Goal: Information Seeking & Learning: Learn about a topic

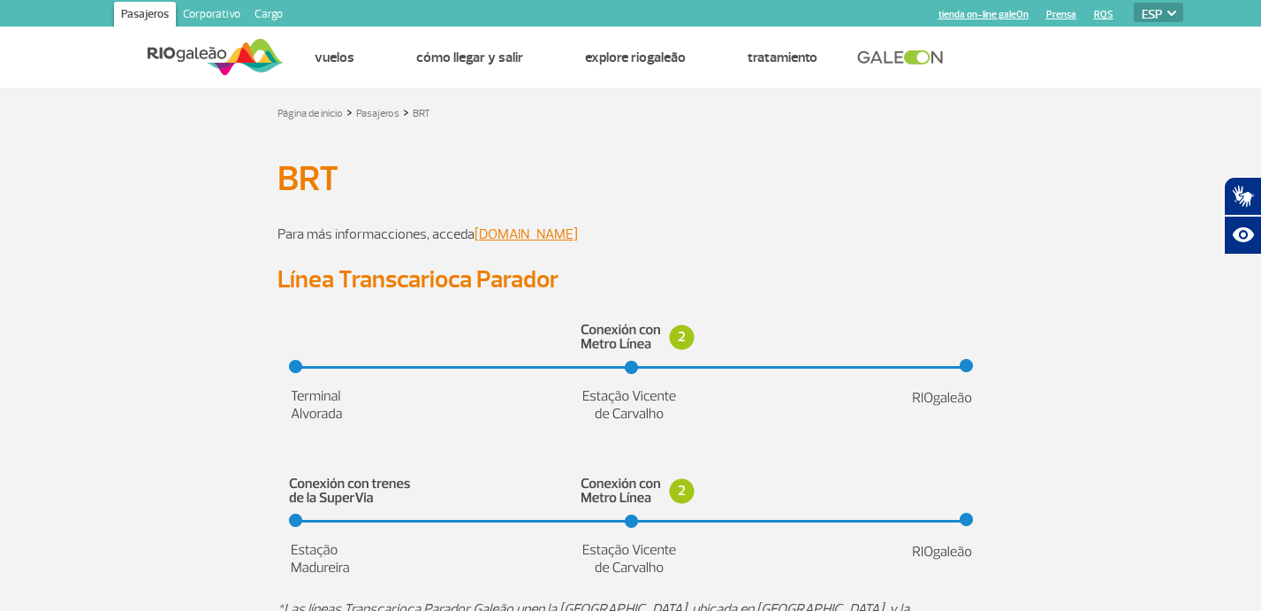
select select "es"
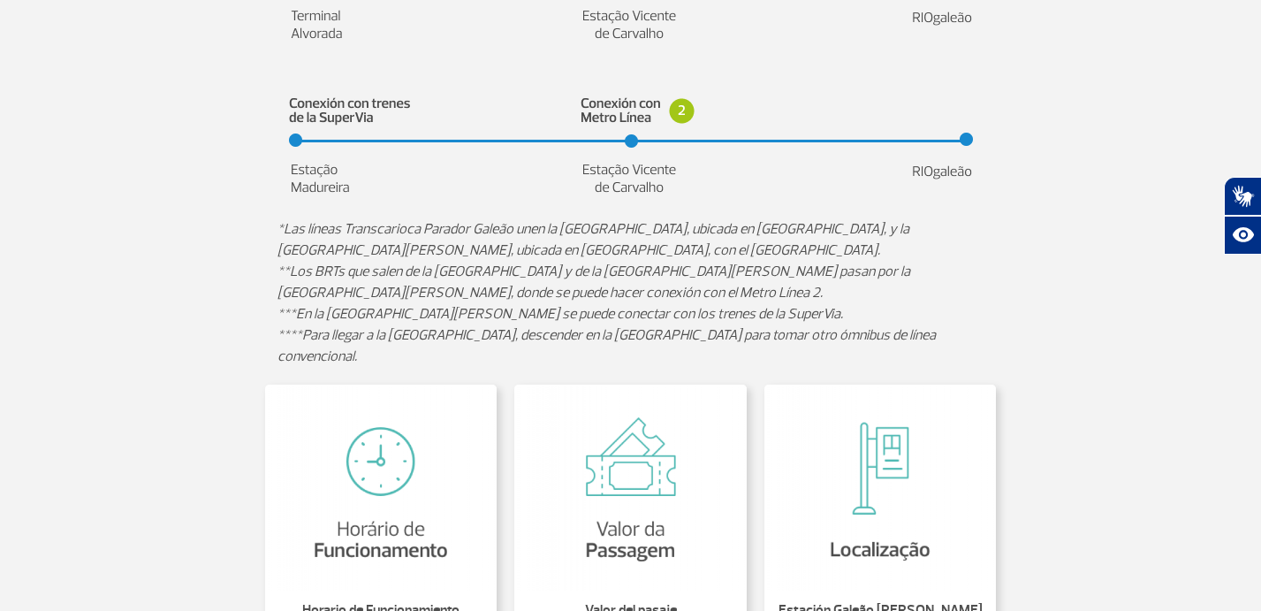
scroll to position [695, 0]
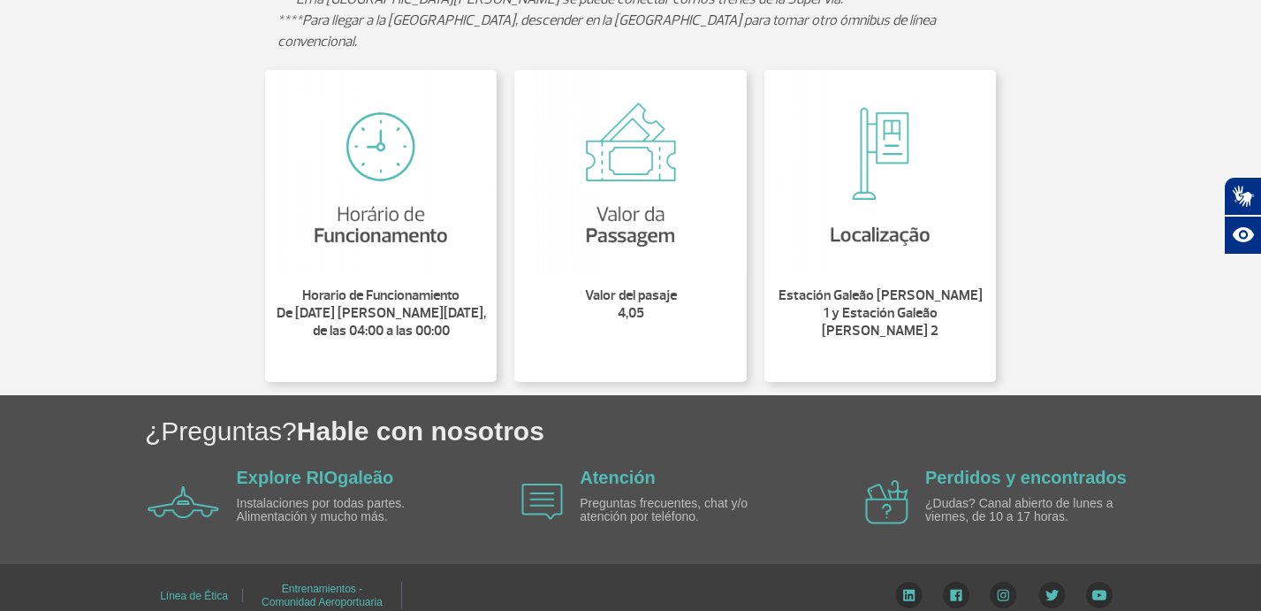
click at [851, 212] on img at bounding box center [881, 173] width 232 height 206
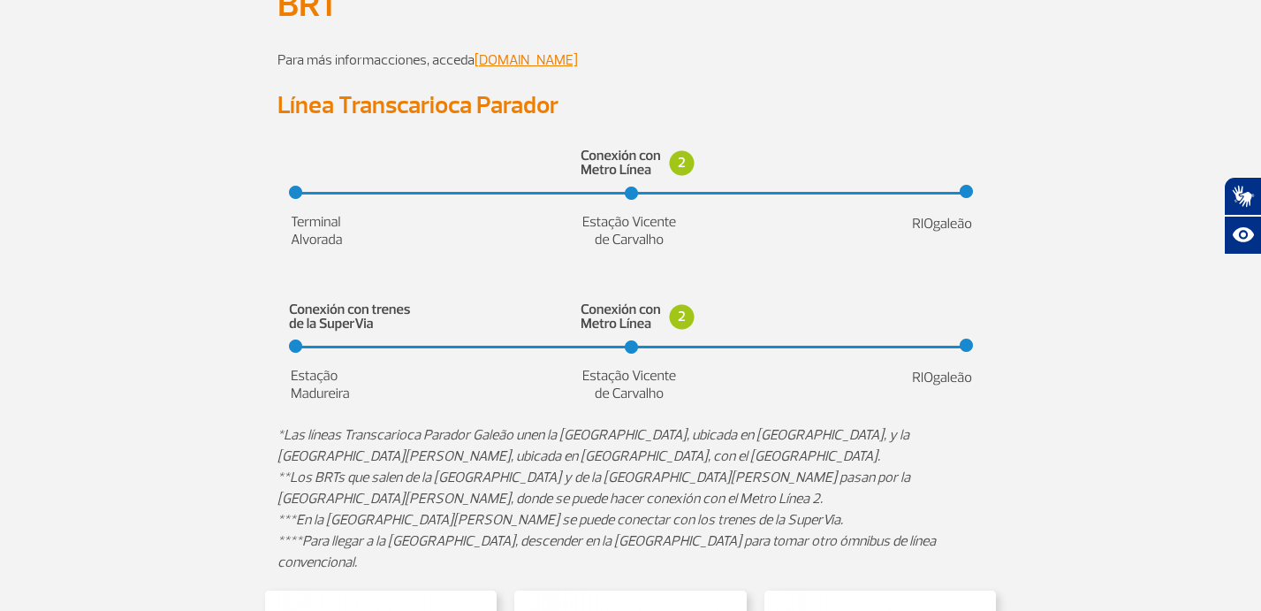
scroll to position [0, 0]
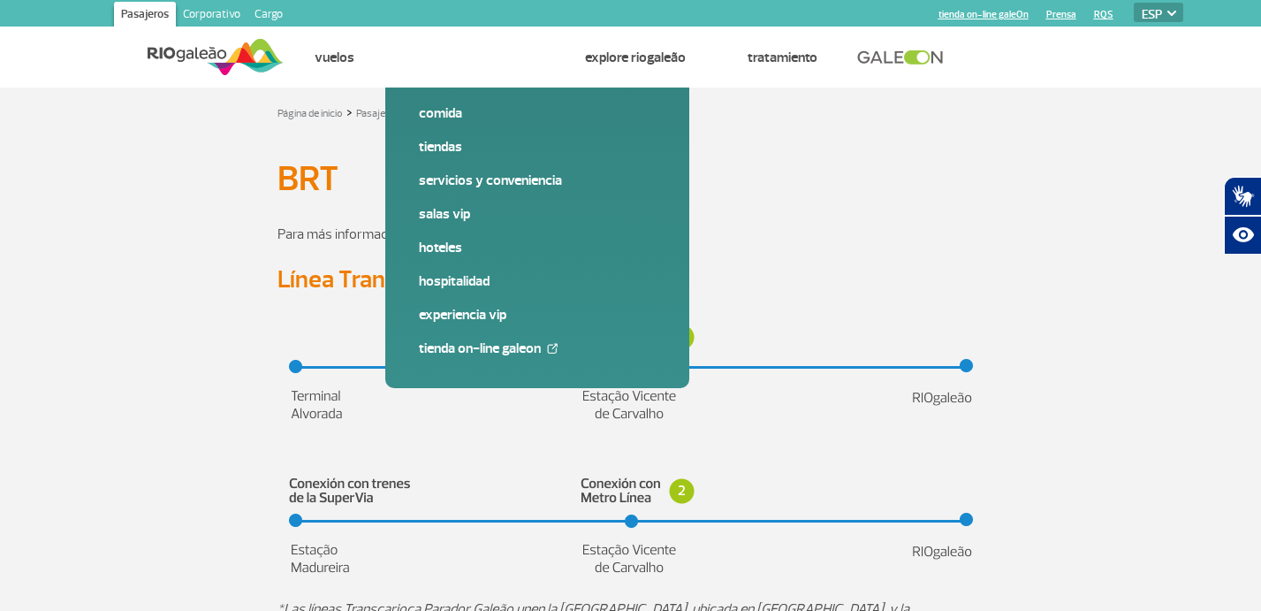
click at [508, 229] on link "www.brtrio.com" at bounding box center [526, 234] width 103 height 18
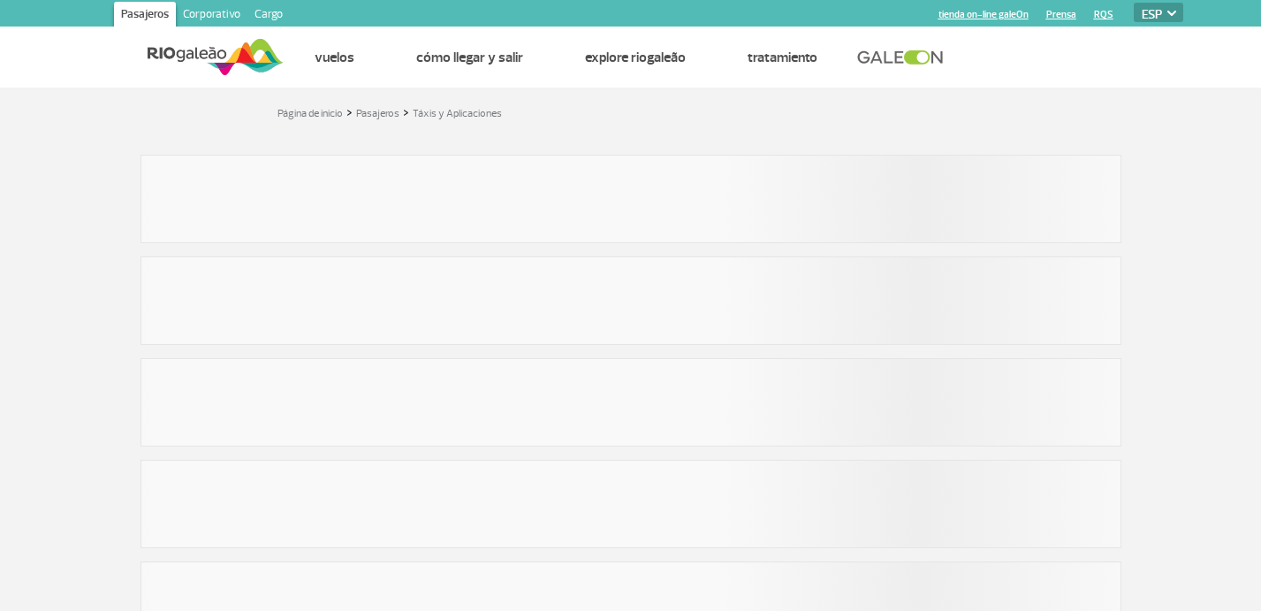
select select "es"
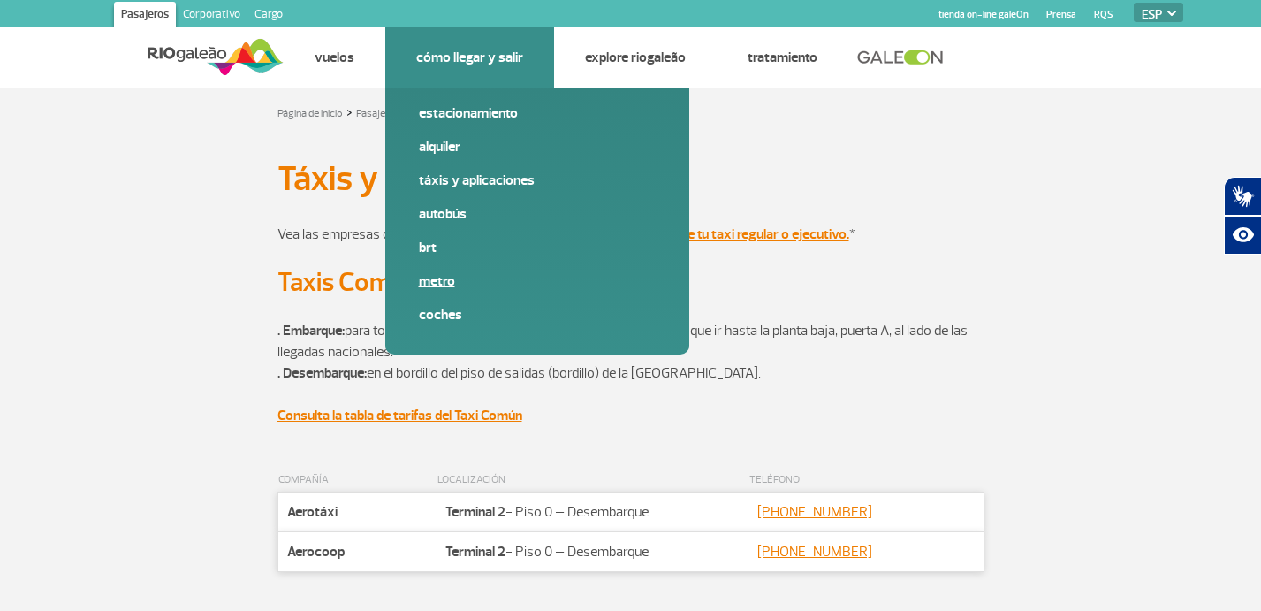
click at [440, 275] on link "Metro" at bounding box center [537, 280] width 237 height 19
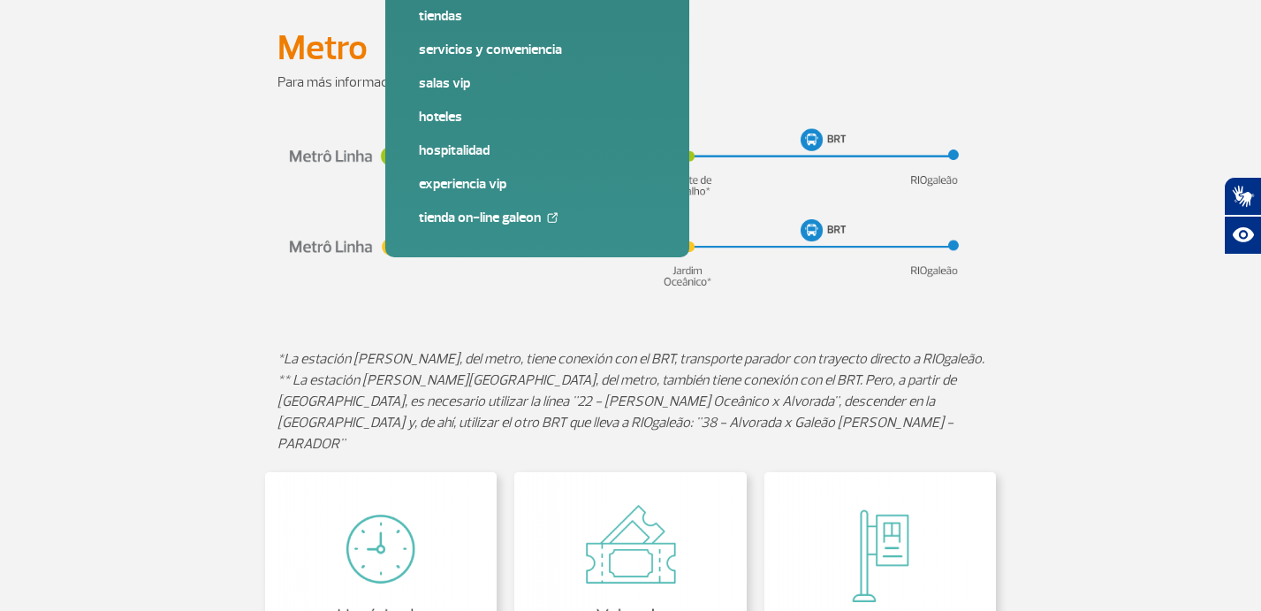
scroll to position [132, 0]
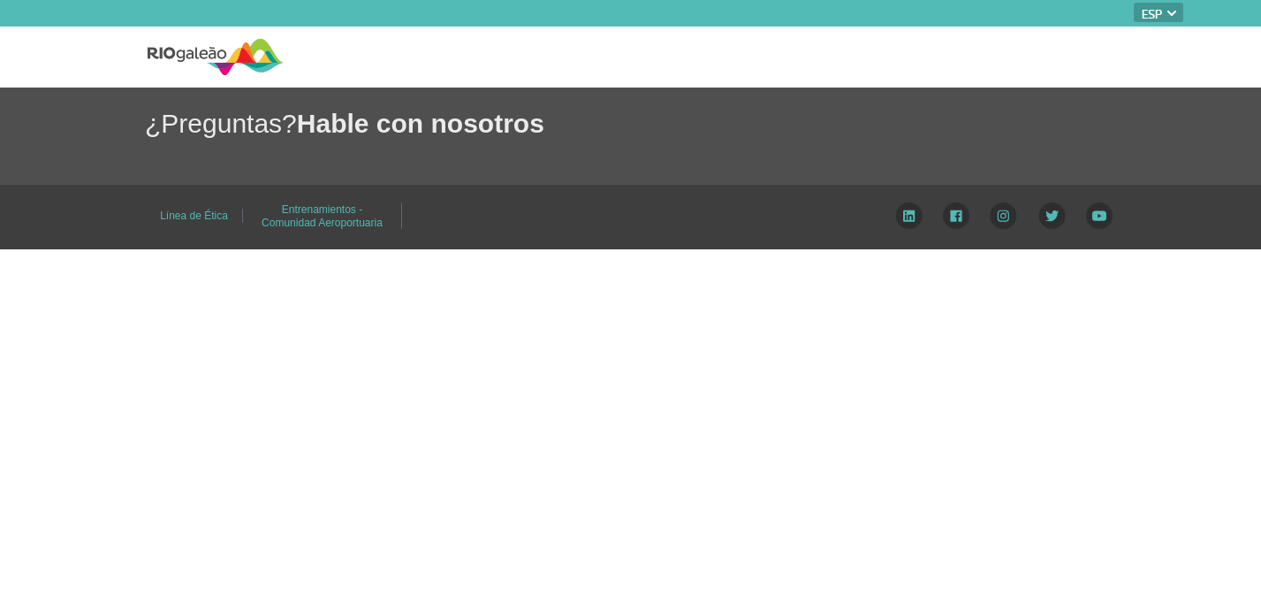
select select "es"
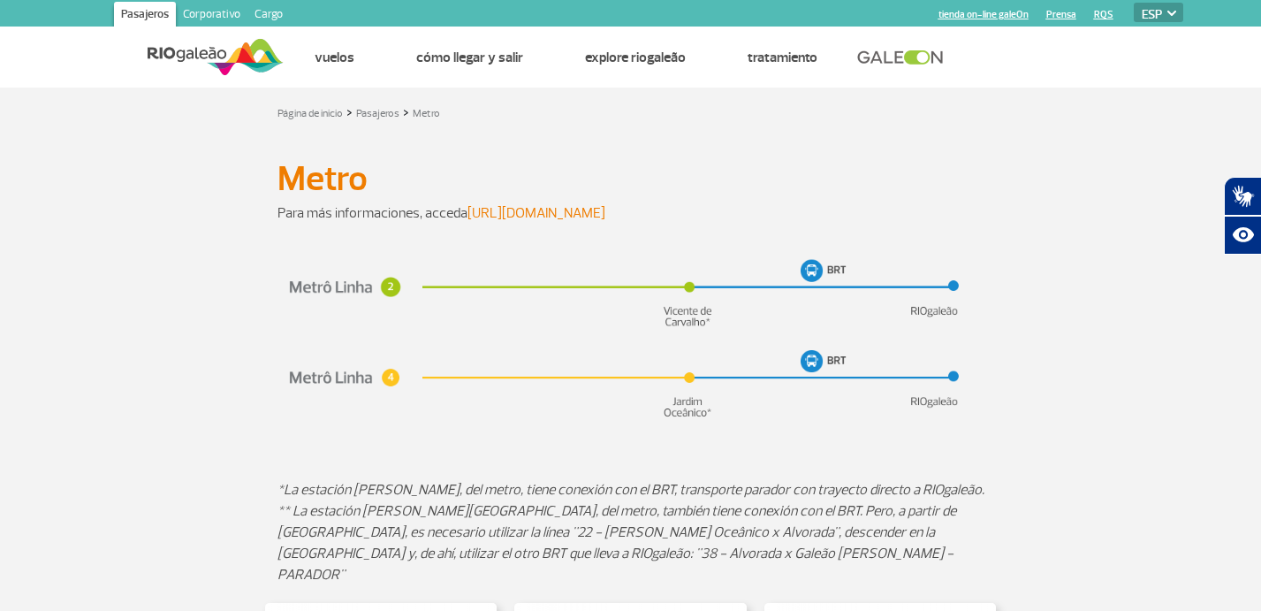
click at [602, 213] on link "[URL][DOMAIN_NAME]" at bounding box center [537, 213] width 138 height 18
